Goal: Task Accomplishment & Management: Use online tool/utility

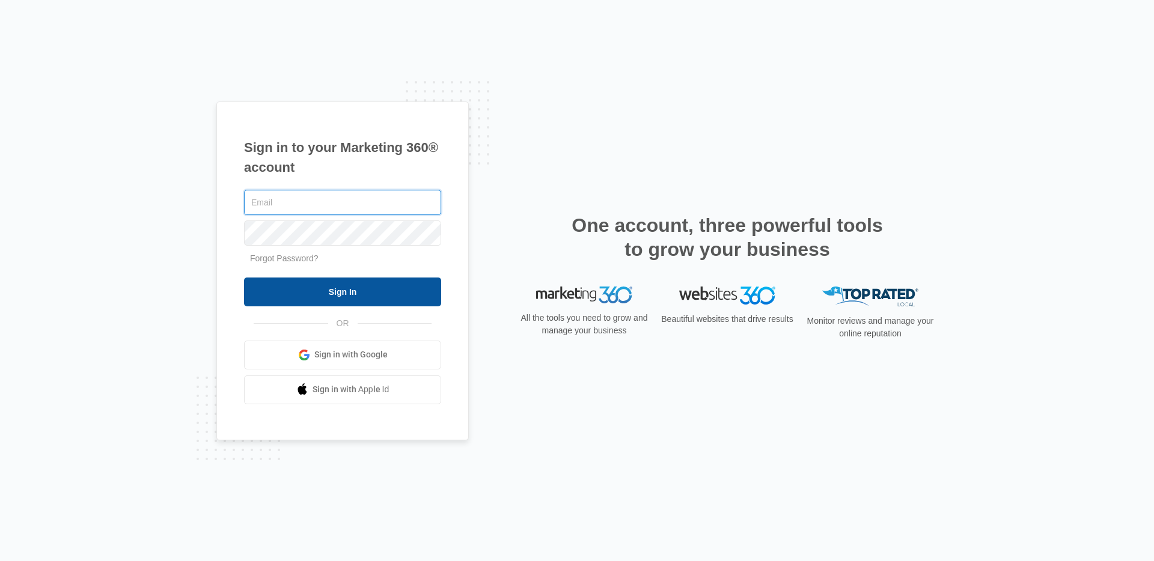
type input "[PERSON_NAME][EMAIL_ADDRESS][PERSON_NAME][DOMAIN_NAME]"
click at [312, 286] on input "Sign In" at bounding box center [342, 292] width 197 height 29
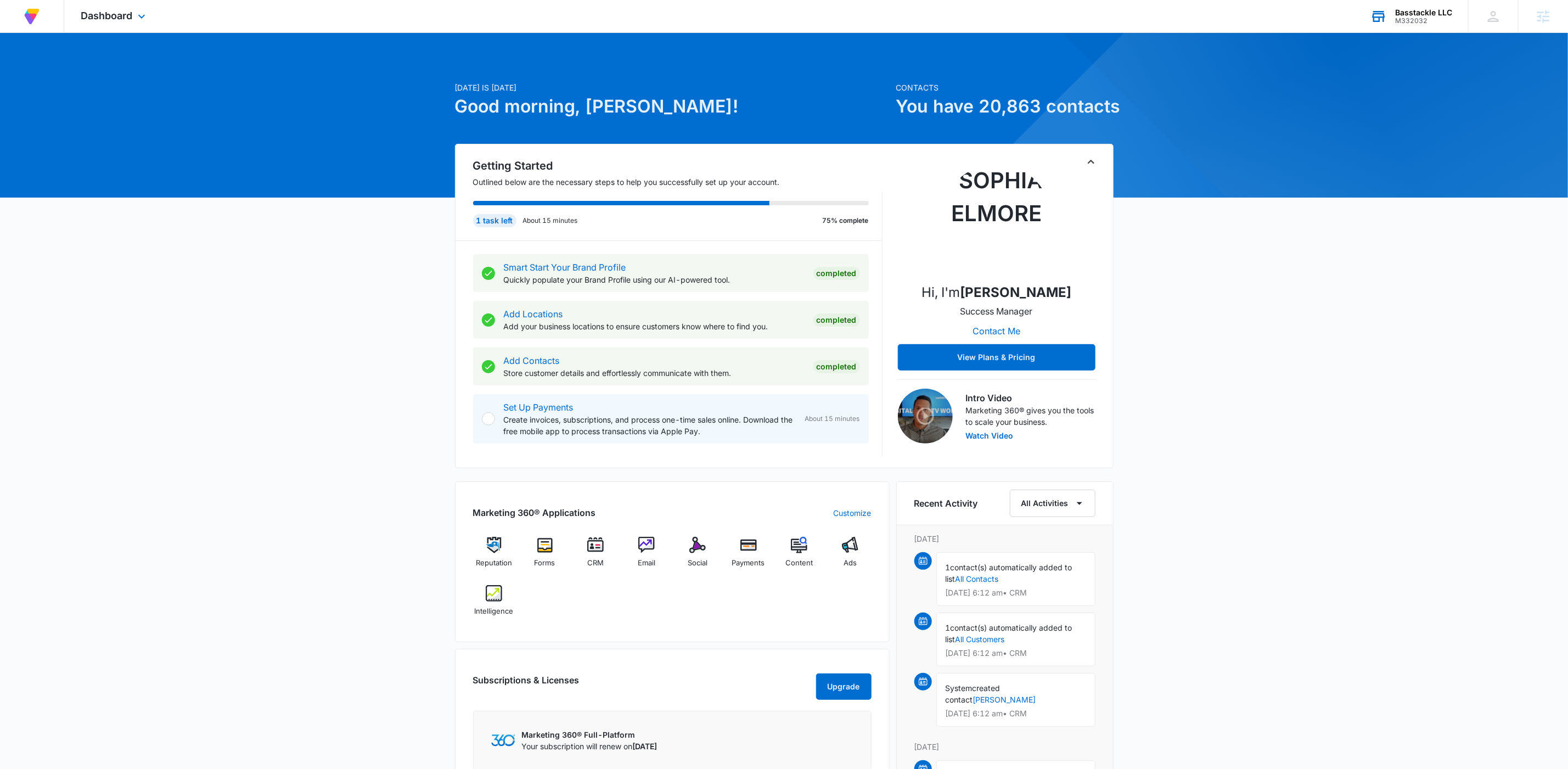
click at [1419, 25] on div "Basstackle LLC M332032 Your Accounts View All" at bounding box center [1411, 16] width 114 height 32
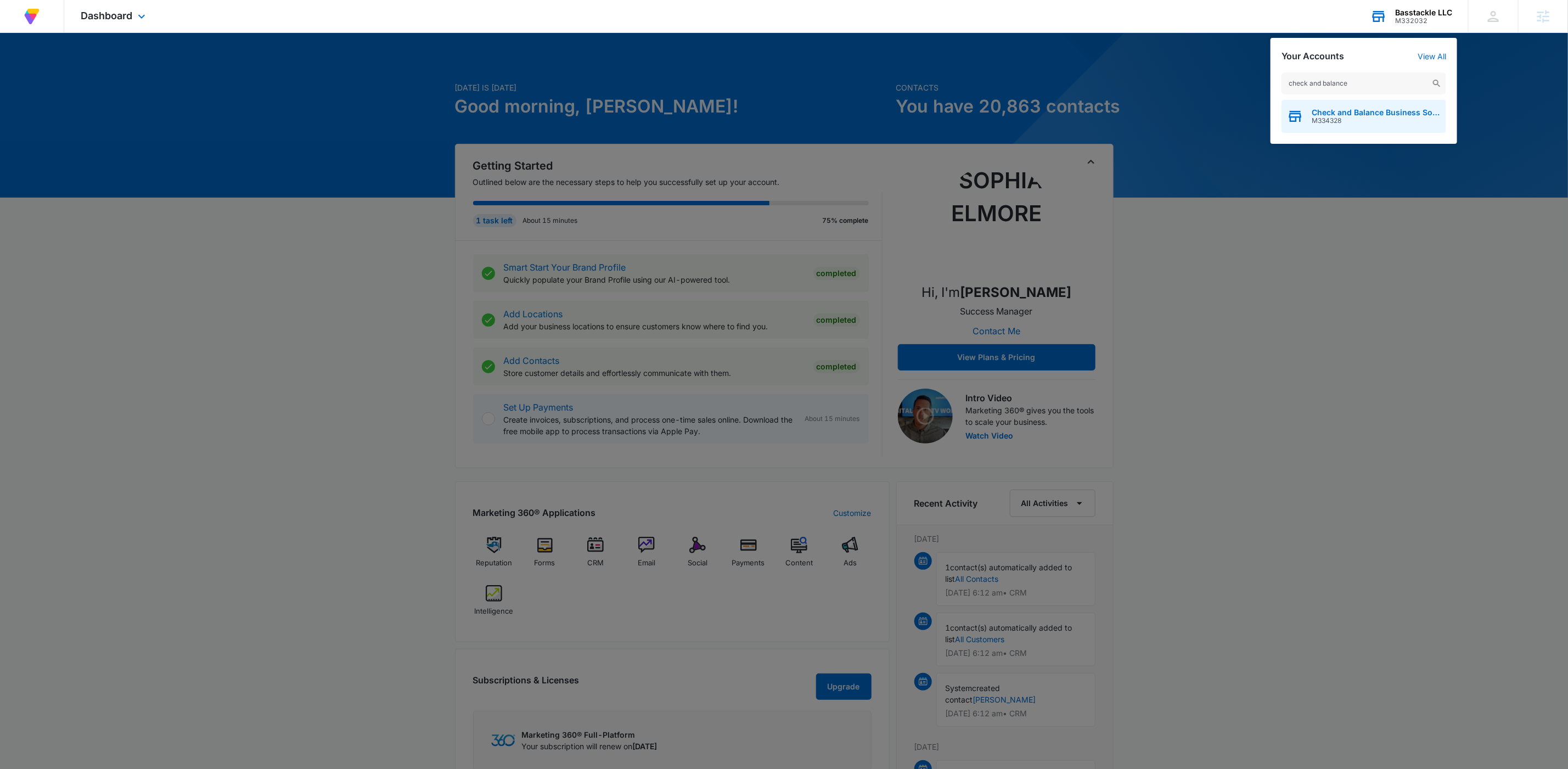
type input "check and balance"
click at [1369, 113] on span "Check and Balance Business Solutions LLC" at bounding box center [1375, 112] width 129 height 9
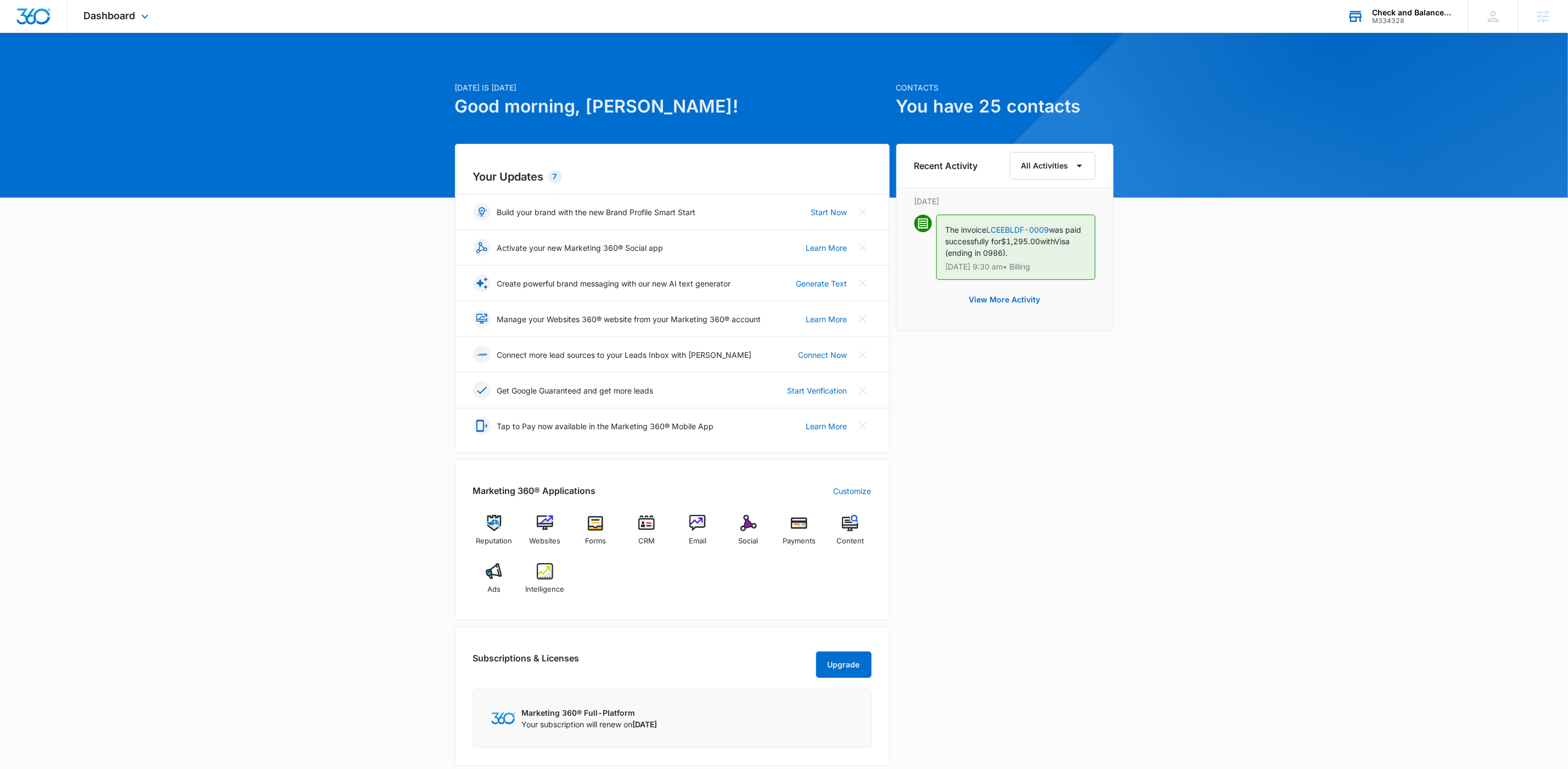
drag, startPoint x: 132, startPoint y: 9, endPoint x: 189, endPoint y: 79, distance: 90.3
click at [132, 10] on span "Dashboard" at bounding box center [110, 16] width 51 height 12
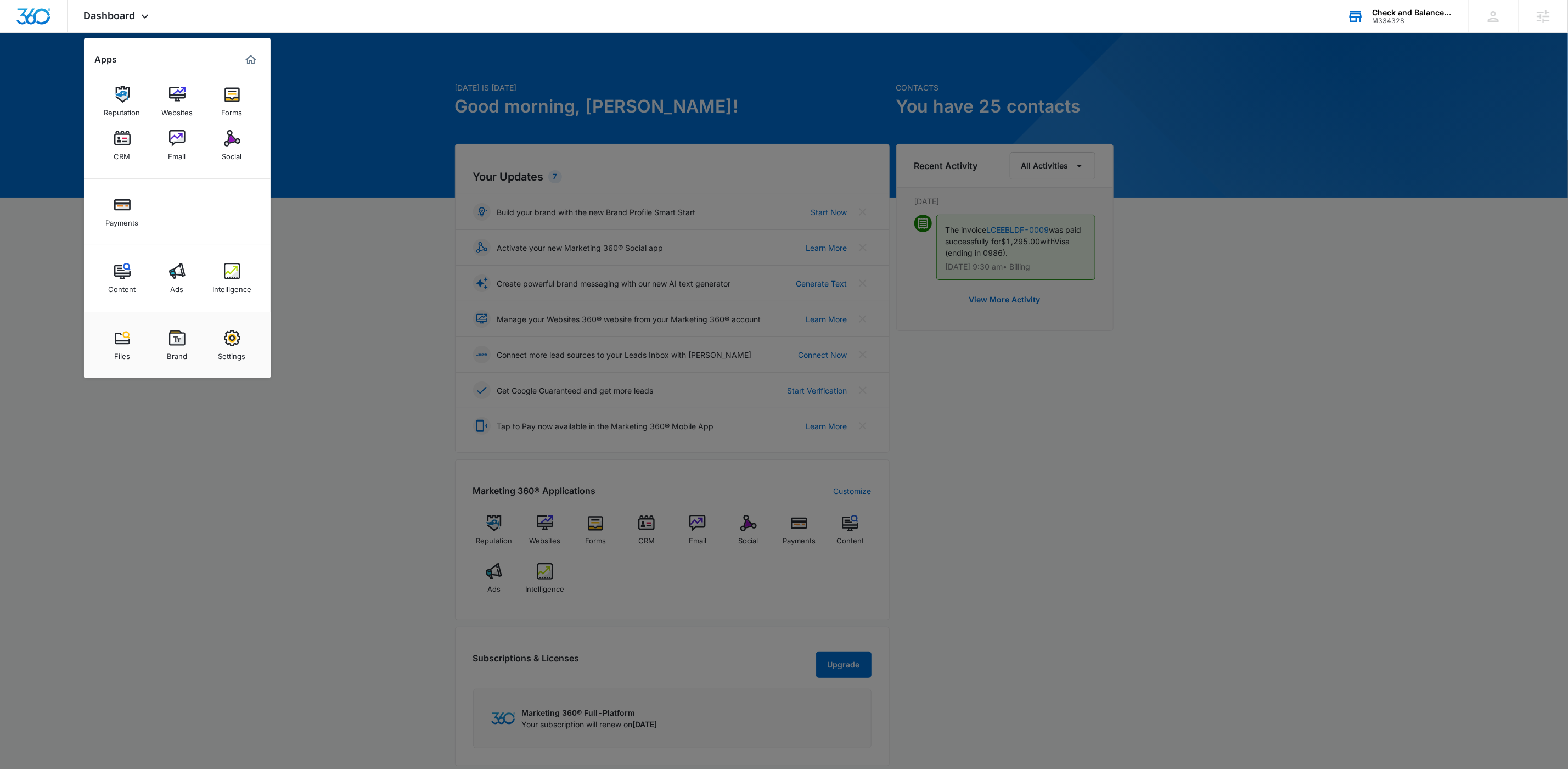
drag, startPoint x: 185, startPoint y: 287, endPoint x: 203, endPoint y: 287, distance: 18.0
click at [186, 287] on link "Ads" at bounding box center [177, 279] width 42 height 42
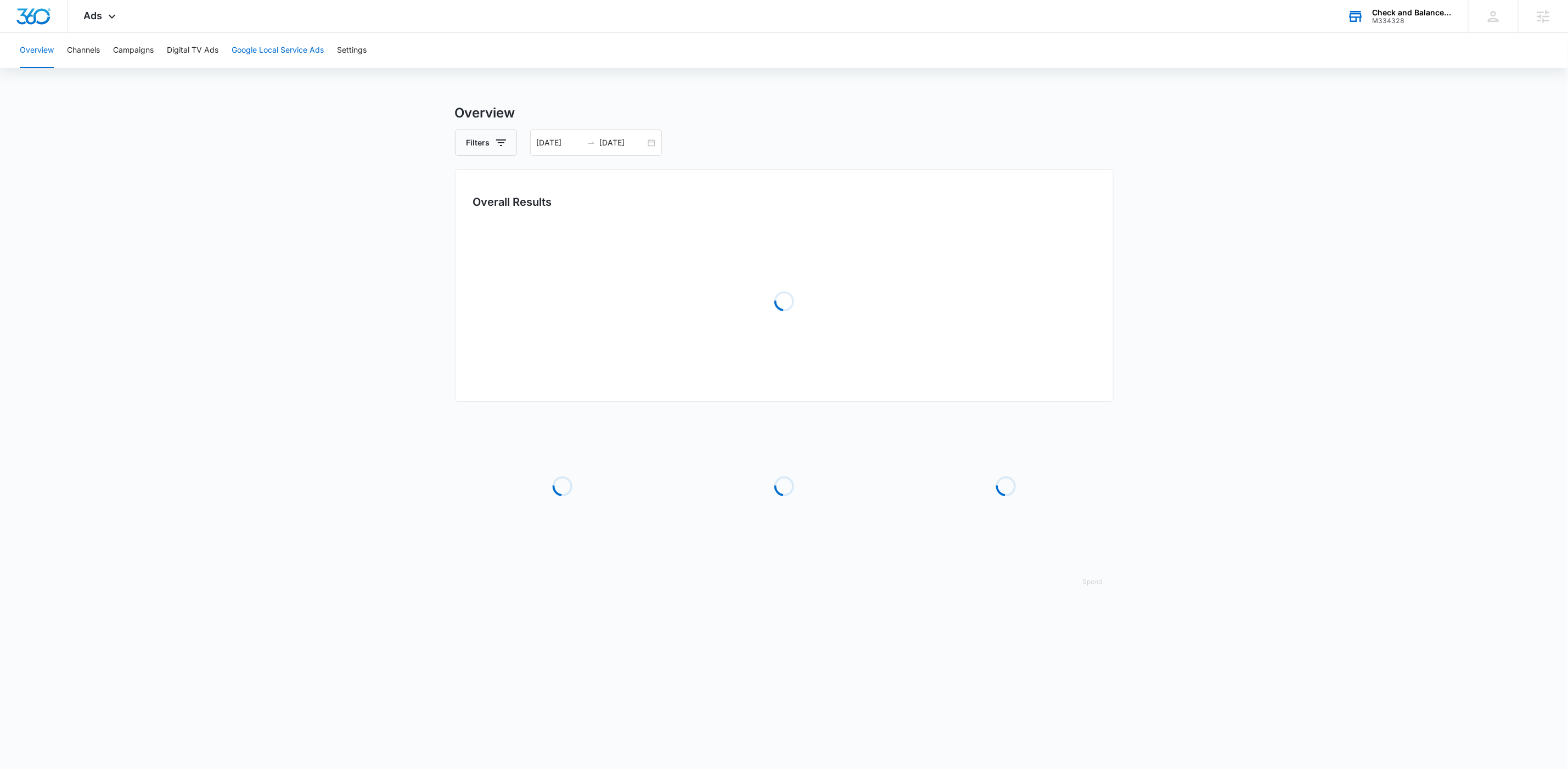
click at [286, 46] on button "Google Local Service Ads" at bounding box center [278, 50] width 92 height 35
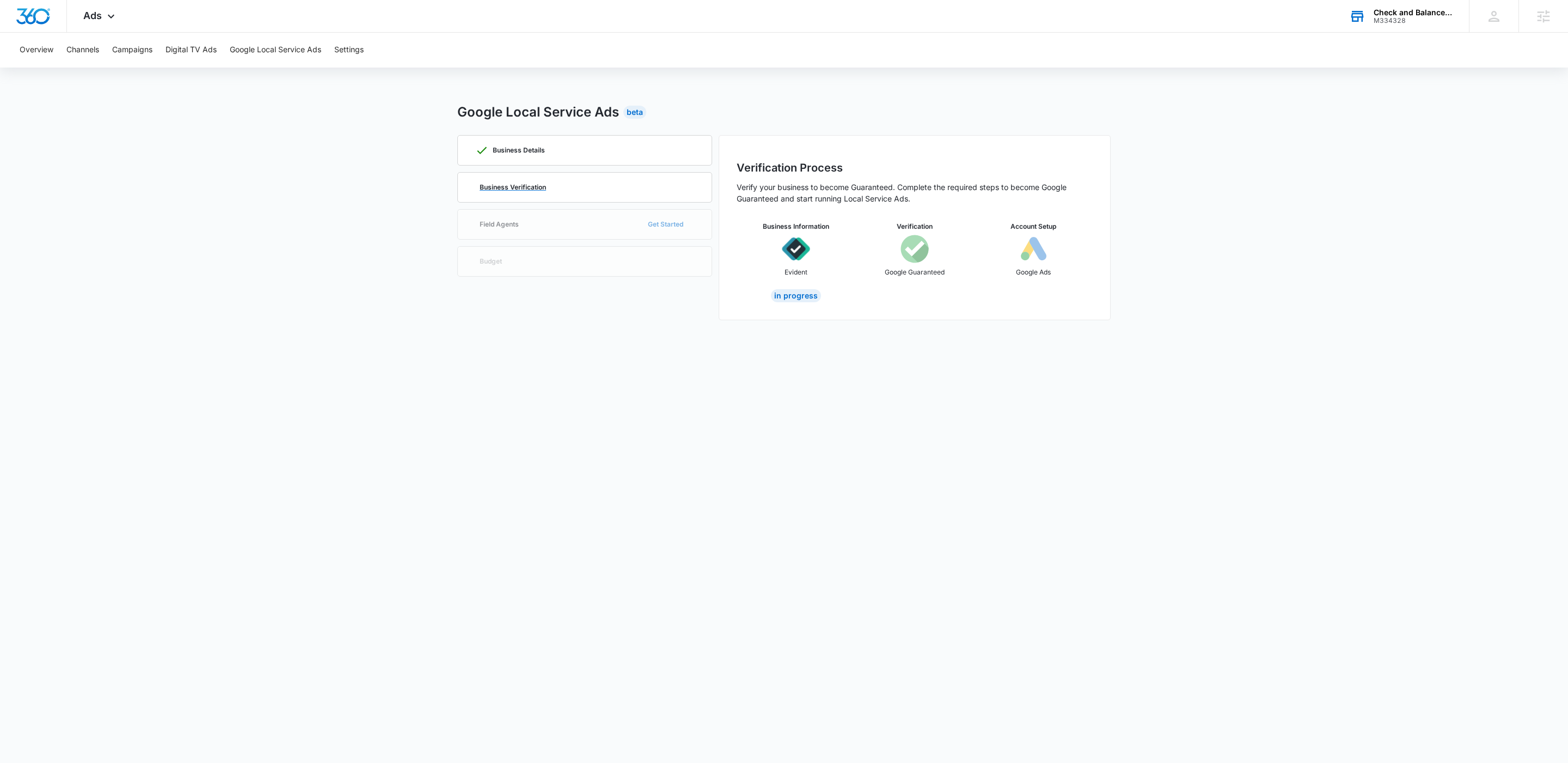
drag, startPoint x: 567, startPoint y: 193, endPoint x: 595, endPoint y: 198, distance: 28.4
click at [567, 193] on div "Business Verification" at bounding box center [585, 188] width 219 height 29
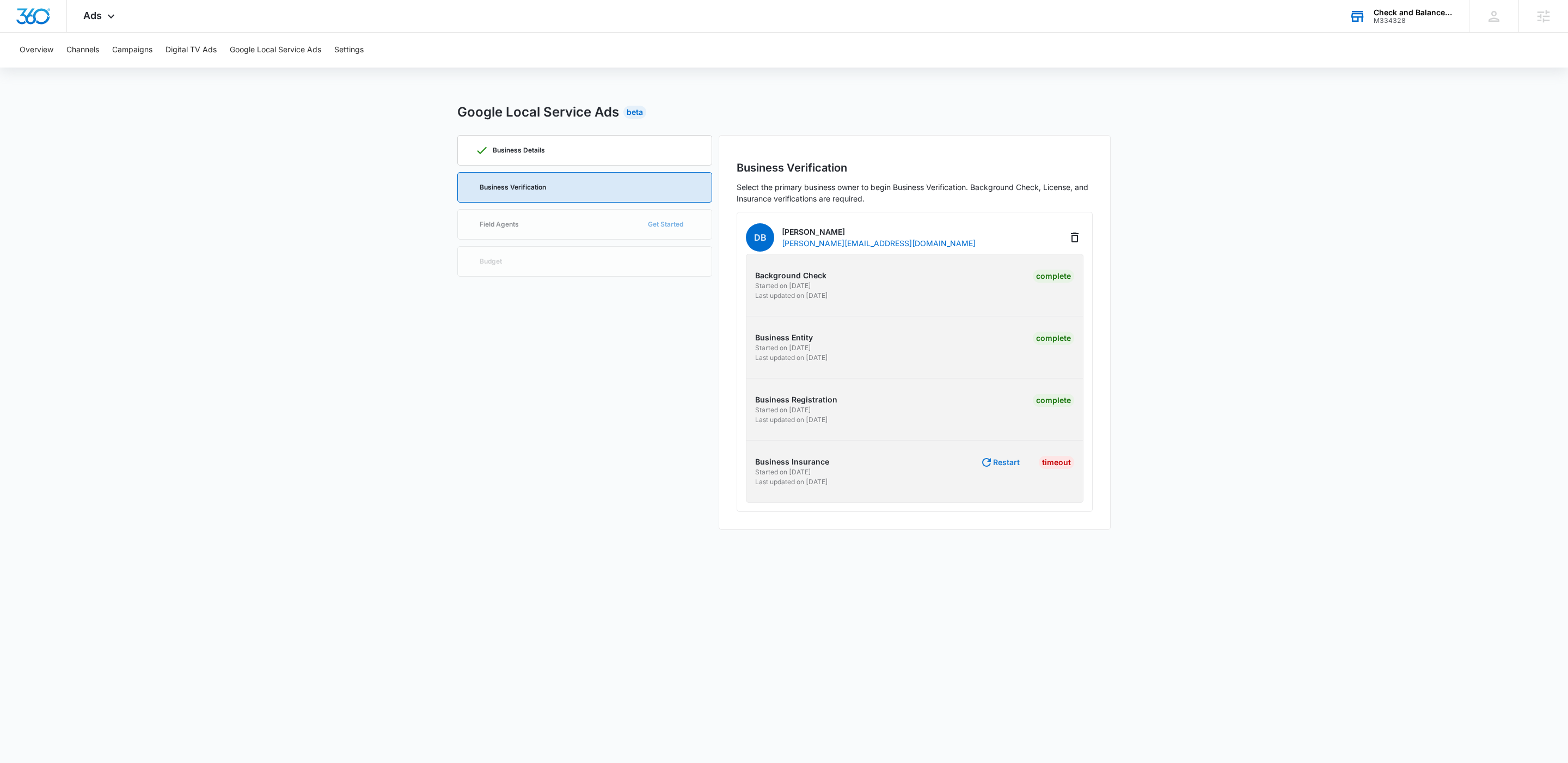
click at [991, 466] on icon "button" at bounding box center [986, 462] width 13 height 13
click at [996, 468] on button "Restart" at bounding box center [1000, 462] width 40 height 13
click at [994, 468] on button "Restart" at bounding box center [1000, 462] width 40 height 13
